Goal: Task Accomplishment & Management: Use online tool/utility

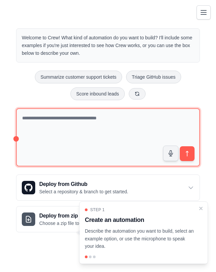
click at [86, 119] on textarea at bounding box center [108, 137] width 184 height 58
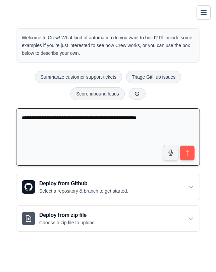
type textarea "**********"
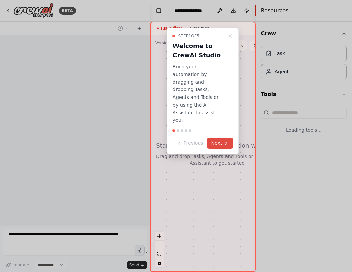
select select "****"
click at [214, 137] on button "Next" at bounding box center [221, 142] width 26 height 11
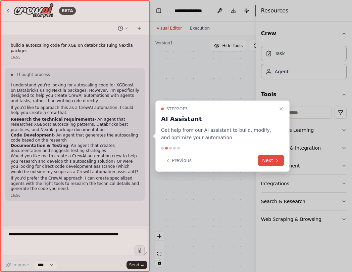
click at [216, 158] on button "Next" at bounding box center [271, 160] width 26 height 11
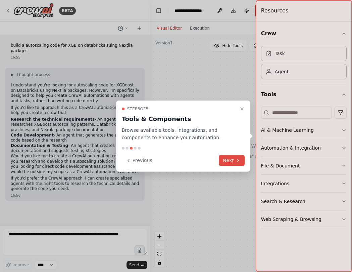
click at [216, 165] on button "Next" at bounding box center [232, 160] width 26 height 11
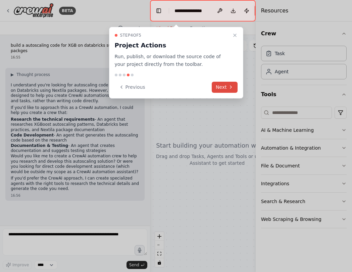
click at [216, 88] on button "Next" at bounding box center [225, 87] width 26 height 11
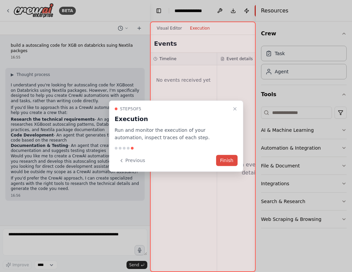
click at [216, 161] on button "Finish" at bounding box center [227, 160] width 22 height 11
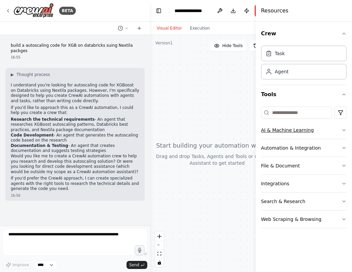
click at [216, 135] on button "AI & Machine Learning" at bounding box center [304, 129] width 86 height 17
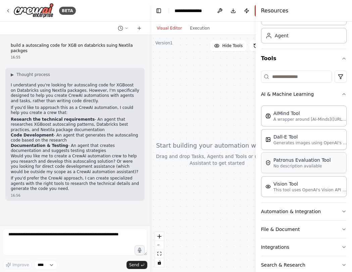
scroll to position [38, 0]
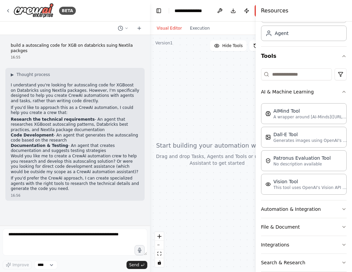
click at [179, 129] on div at bounding box center [217, 153] width 134 height 237
click at [28, 236] on textarea at bounding box center [75, 241] width 145 height 27
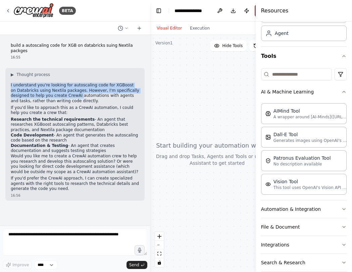
drag, startPoint x: 9, startPoint y: 84, endPoint x: 79, endPoint y: 95, distance: 71.1
click at [79, 95] on div "▶ Thought process I understand you're looking for autoscaling code for XGBoost …" at bounding box center [74, 134] width 139 height 133
drag, startPoint x: 88, startPoint y: 119, endPoint x: 127, endPoint y: 130, distance: 41.1
click at [127, 130] on li "Research the technical requirements - An agent that researches XGBoost autoscal…" at bounding box center [75, 125] width 129 height 16
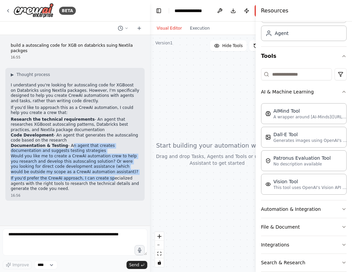
drag, startPoint x: 66, startPoint y: 145, endPoint x: 110, endPoint y: 179, distance: 55.8
click at [109, 179] on div "▶ Thought process I understand you're looking for autoscaling code for XGBoost …" at bounding box center [75, 132] width 129 height 120
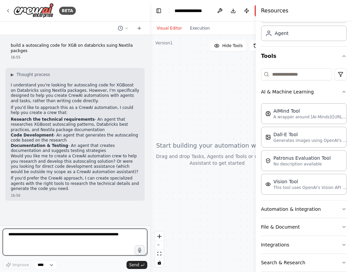
click at [52, 235] on textarea at bounding box center [75, 241] width 145 height 27
type textarea "**********"
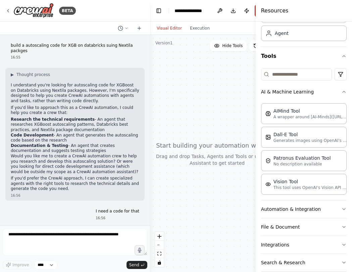
scroll to position [20, 0]
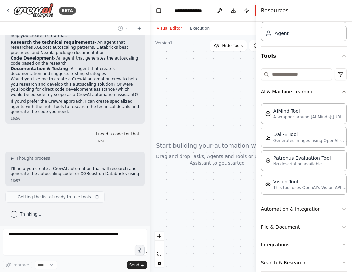
drag, startPoint x: 12, startPoint y: 157, endPoint x: 130, endPoint y: 164, distance: 118.1
click at [130, 164] on div "build a autoscaling code for XGB on databricks suing Nextila packges 16:55 ▶ Th…" at bounding box center [75, 130] width 150 height 191
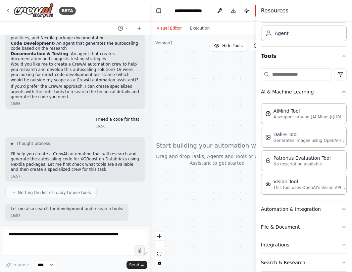
scroll to position [126, 0]
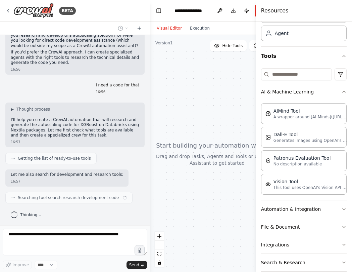
drag, startPoint x: 24, startPoint y: 161, endPoint x: 110, endPoint y: 158, distance: 86.1
click at [110, 158] on div "build a autoscaling code for XGB on databricks suing Nextila packges 16:55 ▶ Th…" at bounding box center [75, 130] width 150 height 191
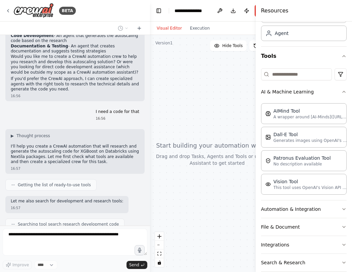
scroll to position [15, 0]
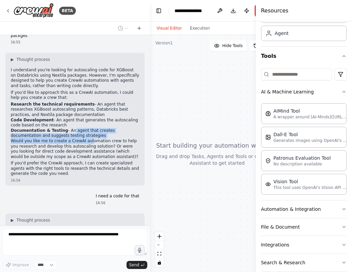
drag, startPoint x: 68, startPoint y: 131, endPoint x: 89, endPoint y: 141, distance: 23.4
click at [89, 141] on div "▶ Thought process I understand you're looking for autoscaling code for XGBoost …" at bounding box center [75, 117] width 129 height 120
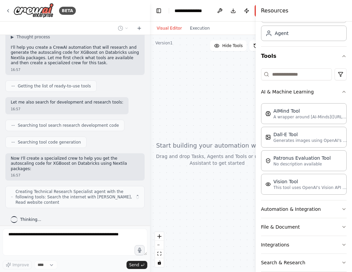
drag, startPoint x: 22, startPoint y: 164, endPoint x: 114, endPoint y: 155, distance: 92.1
click at [119, 165] on div "build a autoscaling code for XGB on databricks suing Nextila packges 16:55 ▶ Th…" at bounding box center [75, 130] width 150 height 191
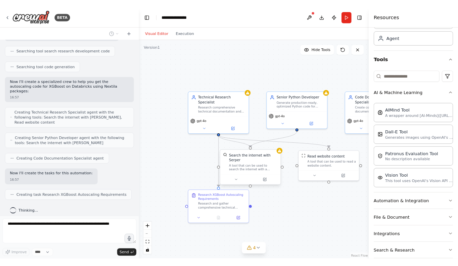
scroll to position [293, 0]
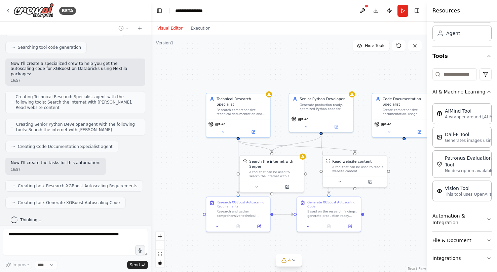
drag, startPoint x: 400, startPoint y: 67, endPoint x: 495, endPoint y: 62, distance: 95.2
click at [216, 62] on div "Resources Crew Task Agent Tools AI & Machine Learning AIMind Tool A wrapper aro…" at bounding box center [462, 136] width 70 height 272
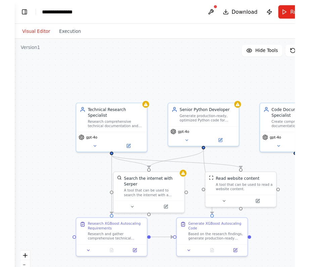
scroll to position [0, 0]
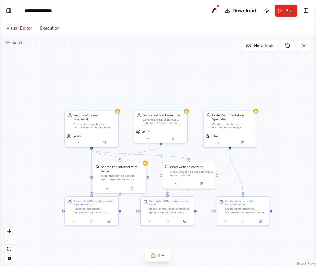
select select "****"
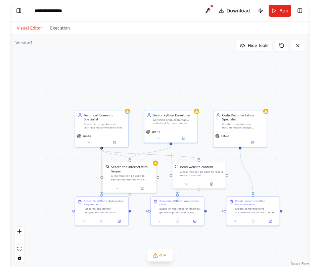
scroll to position [575, 0]
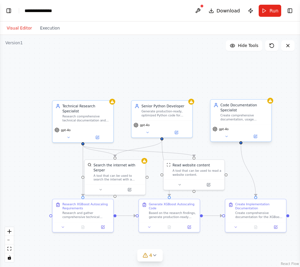
click at [216, 117] on div "Create comprehensive documentation, usage examples, and deployment guides for t…" at bounding box center [244, 118] width 48 height 8
click at [216, 136] on icon at bounding box center [226, 137] width 4 height 4
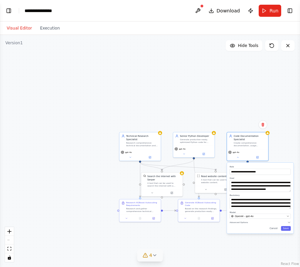
click at [150, 257] on span "4" at bounding box center [150, 255] width 3 height 7
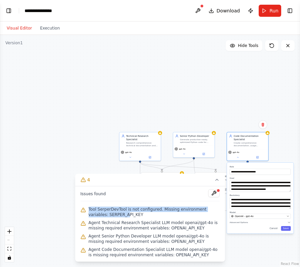
drag, startPoint x: 93, startPoint y: 211, endPoint x: 109, endPoint y: 217, distance: 17.5
click at [109, 217] on span "Tool SerperDevTool is not configured. Missing environment variables: SERPER_API…" at bounding box center [153, 212] width 131 height 11
click at [216, 51] on button at bounding box center [287, 45] width 13 height 11
click at [216, 46] on span "Hide Tools" at bounding box center [248, 45] width 20 height 5
click at [216, 48] on span "Show Tools" at bounding box center [247, 45] width 22 height 5
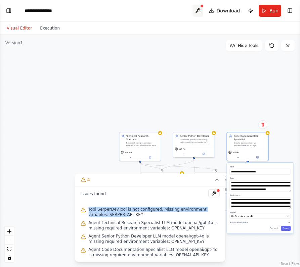
click at [199, 10] on button at bounding box center [198, 11] width 11 height 12
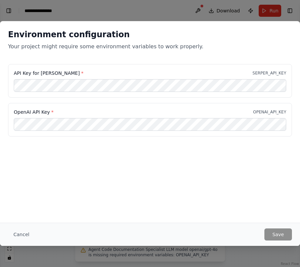
click at [51, 29] on div "Environment configuration Your project might require some environment variables…" at bounding box center [150, 42] width 300 height 43
click at [26, 233] on button "Cancel" at bounding box center [21, 235] width 27 height 12
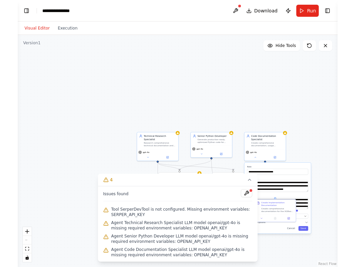
scroll to position [559, 0]
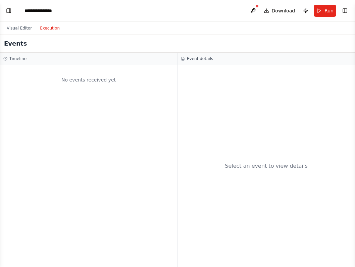
click at [49, 25] on button "Execution" at bounding box center [50, 28] width 28 height 8
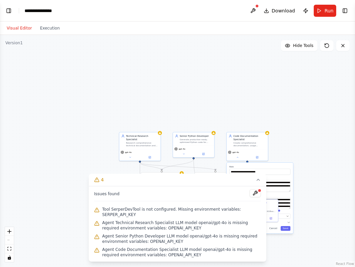
click at [21, 28] on button "Visual Editor" at bounding box center [19, 28] width 33 height 8
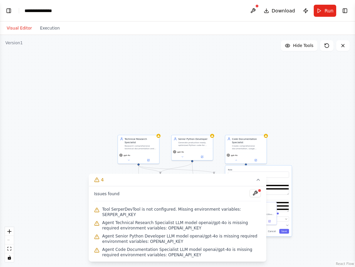
click at [18, 33] on div "Visual Editor Execution" at bounding box center [33, 28] width 61 height 13
click at [56, 34] on div "Visual Editor Execution" at bounding box center [33, 28] width 61 height 13
click at [54, 31] on button "Execution" at bounding box center [50, 28] width 28 height 8
click at [25, 27] on button "Visual Editor" at bounding box center [19, 28] width 33 height 8
click at [11, 259] on icon "toggle interactivity" at bounding box center [9, 258] width 4 height 4
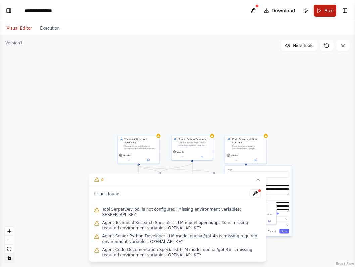
click at [216, 12] on span "Run" at bounding box center [329, 10] width 9 height 7
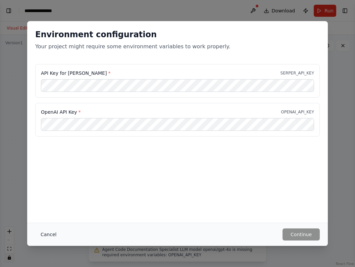
click at [54, 235] on button "Cancel" at bounding box center [48, 235] width 27 height 12
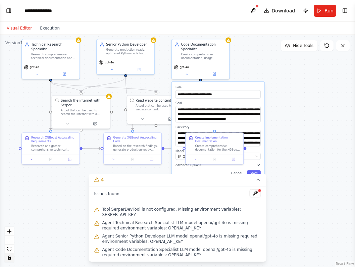
drag, startPoint x: 279, startPoint y: 98, endPoint x: 189, endPoint y: -3, distance: 135.1
click at [189, 0] on html "BETA build a autoscaling code for XGB on databricks suing Nextila packges 16:55…" at bounding box center [177, 133] width 355 height 267
click at [216, 67] on div ".deletable-edge-delete-btn { width: 20px; height: 20px; border: 0px solid #ffff…" at bounding box center [177, 151] width 355 height 233
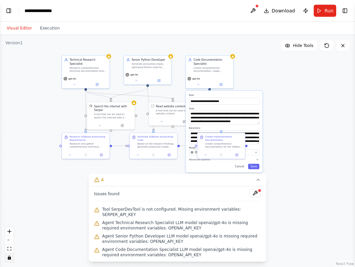
click at [216, 167] on div ".deletable-edge-delete-btn { width: 20px; height: 20px; border: 0px solid #ffff…" at bounding box center [177, 151] width 355 height 233
click at [214, 141] on div ".deletable-edge-delete-btn { width: 20px; height: 20px; border: 0px solid #ffff…" at bounding box center [177, 151] width 355 height 233
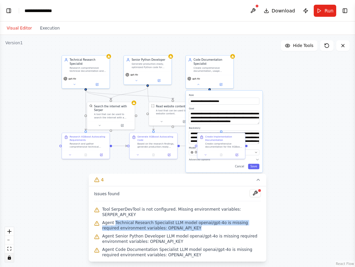
drag, startPoint x: 133, startPoint y: 223, endPoint x: 194, endPoint y: 228, distance: 61.0
click at [194, 228] on span "Agent Technical Research Specialist LLM model openai/gpt-4o is missing required…" at bounding box center [181, 225] width 159 height 11
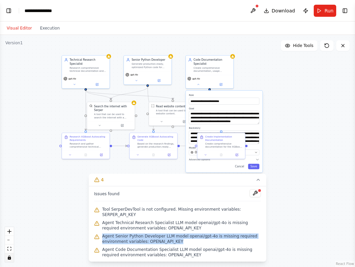
drag, startPoint x: 103, startPoint y: 237, endPoint x: 254, endPoint y: 242, distance: 151.0
click at [216, 242] on span "Agent Senior Python Developer LLM model openai/gpt-4o is missing required envir…" at bounding box center [181, 239] width 159 height 11
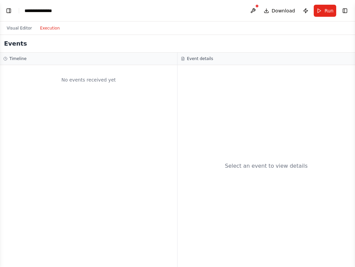
click at [52, 28] on button "Execution" at bounding box center [50, 28] width 28 height 8
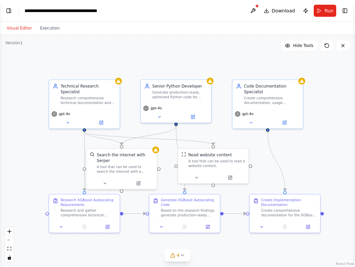
scroll to position [559, 0]
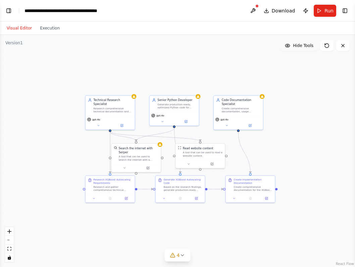
click at [299, 46] on span "Hide Tools" at bounding box center [303, 45] width 20 height 5
click at [56, 30] on button "Execution" at bounding box center [50, 28] width 28 height 8
click at [7, 26] on button "Visual Editor" at bounding box center [19, 28] width 33 height 8
click at [10, 12] on button "Toggle Left Sidebar" at bounding box center [8, 10] width 9 height 9
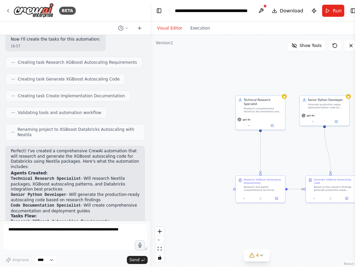
scroll to position [417, 0]
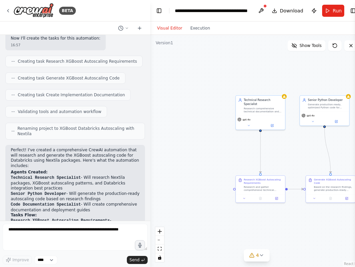
drag, startPoint x: 27, startPoint y: 145, endPoint x: 91, endPoint y: 147, distance: 63.9
click at [91, 148] on p "Perfect! I've created a comprehensive CrewAI automation that will research and …" at bounding box center [75, 158] width 129 height 21
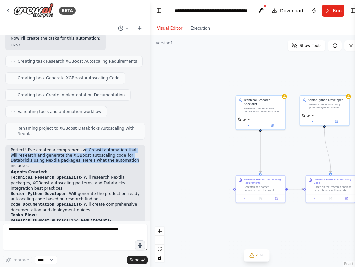
drag, startPoint x: 81, startPoint y: 145, endPoint x: 132, endPoint y: 155, distance: 51.9
click at [132, 155] on p "Perfect! I've created a comprehensive CrewAI automation that will research and …" at bounding box center [75, 158] width 129 height 21
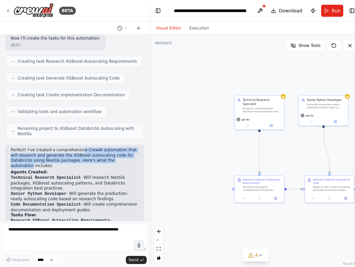
drag, startPoint x: 148, startPoint y: 166, endPoint x: 150, endPoint y: 188, distance: 22.2
click at [150, 188] on div "BETA build a autoscaling code for XGB on databricks suing Nextila packges 16:55…" at bounding box center [177, 133] width 355 height 267
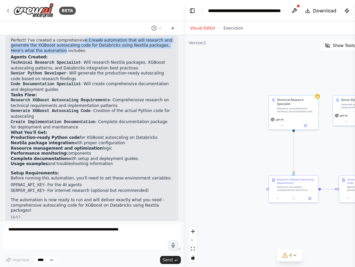
scroll to position [480, 0]
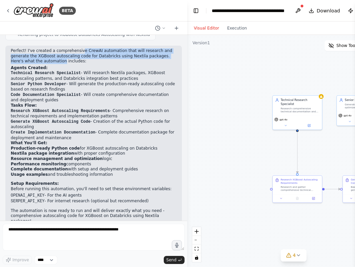
drag, startPoint x: 149, startPoint y: 158, endPoint x: 232, endPoint y: 155, distance: 83.0
click at [232, 155] on div "BETA build a autoscaling code for XGB on databricks suing Nextila packges 16:55…" at bounding box center [177, 133] width 355 height 267
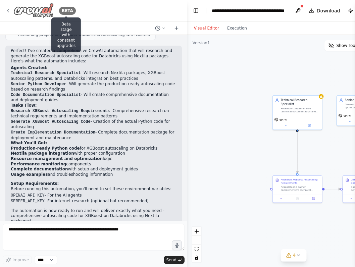
click at [68, 10] on div "BETA" at bounding box center [67, 11] width 17 height 8
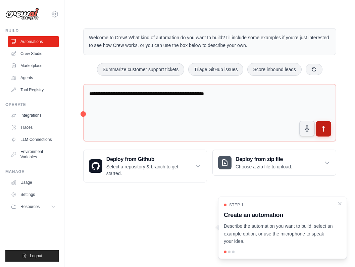
click at [328, 130] on button "submit" at bounding box center [323, 128] width 15 height 15
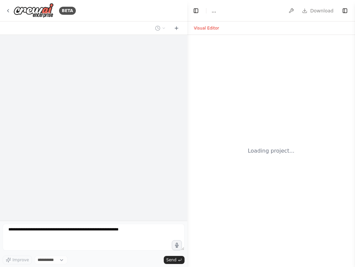
select select "****"
